Goal: Task Accomplishment & Management: Complete application form

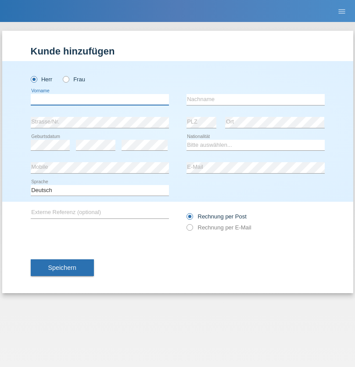
click at [100, 99] on input "text" at bounding box center [100, 99] width 138 height 11
type input "Blerim"
click at [256, 99] on input "text" at bounding box center [256, 99] width 138 height 11
type input "krasnqiq"
select select "XK"
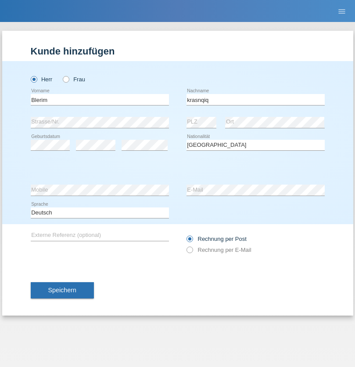
select select "C"
select select "09"
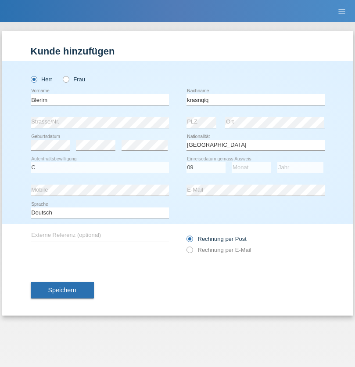
select select "09"
select select "1990"
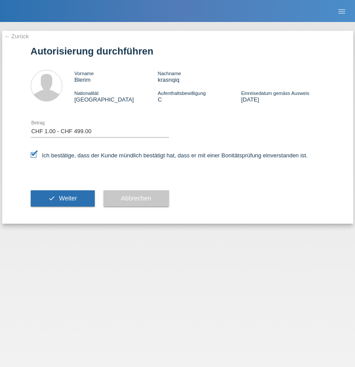
select select "1"
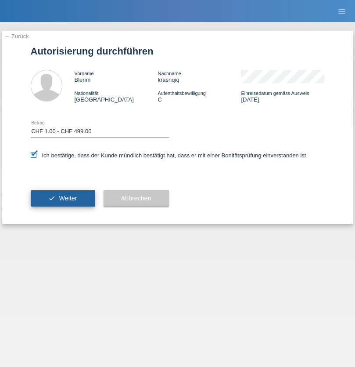
click at [62, 198] on span "Weiter" at bounding box center [68, 198] width 18 height 7
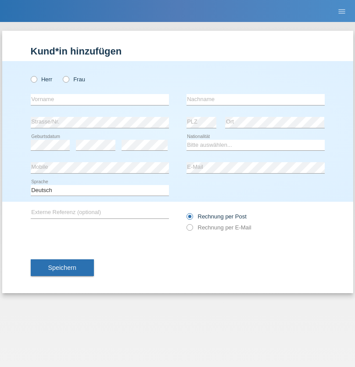
radio input "true"
click at [100, 99] on input "text" at bounding box center [100, 99] width 138 height 11
type input "Avdi"
click at [256, 99] on input "text" at bounding box center [256, 99] width 138 height 11
type input "Halimi"
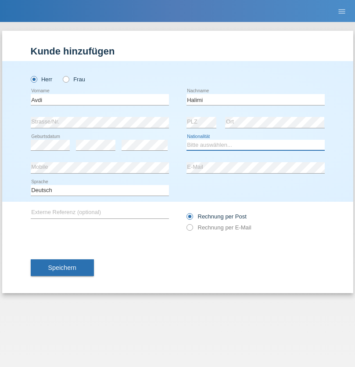
select select "MK"
select select "C"
select select "01"
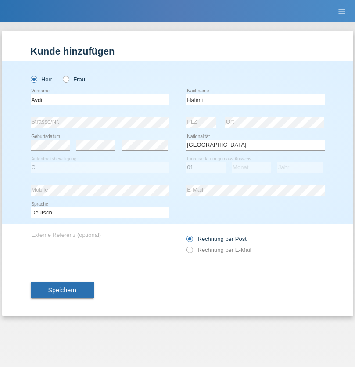
select select "02"
select select "2021"
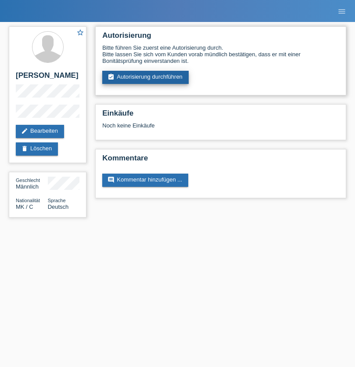
click at [146, 77] on link "assignment_turned_in Autorisierung durchführen" at bounding box center [145, 77] width 87 height 13
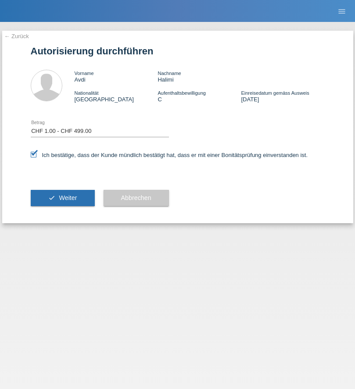
select select "1"
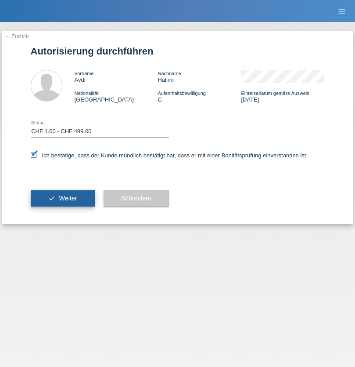
click at [62, 198] on span "Weiter" at bounding box center [68, 198] width 18 height 7
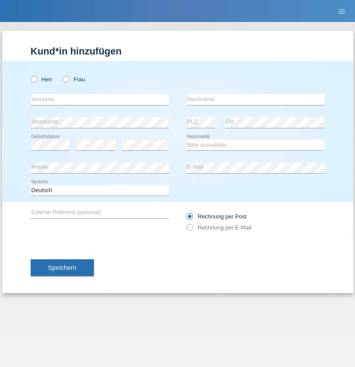
radio input "true"
click at [100, 99] on input "text" at bounding box center [100, 99] width 138 height 11
type input "Xhenera"
click at [256, 99] on input "text" at bounding box center [256, 99] width 138 height 11
type input "Halimi"
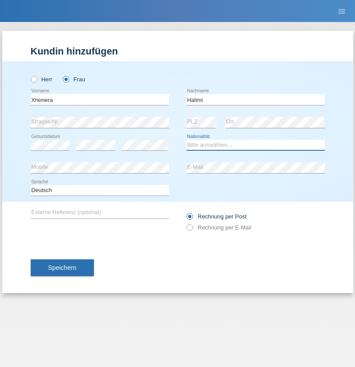
select select "MK"
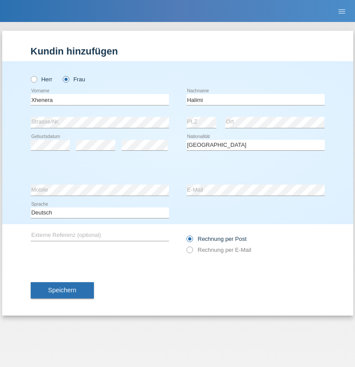
select select "C"
select select "01"
select select "02"
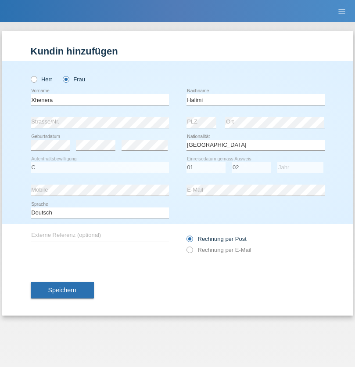
select select "2021"
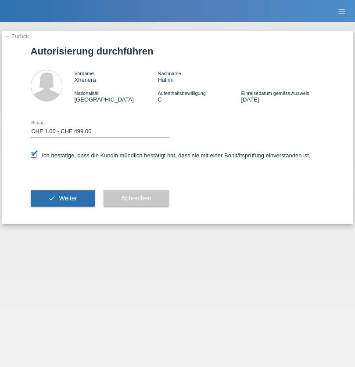
select select "1"
click at [62, 198] on span "Weiter" at bounding box center [68, 198] width 18 height 7
